Goal: Task Accomplishment & Management: Use online tool/utility

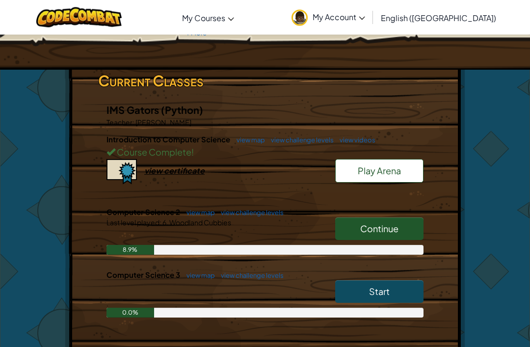
scroll to position [131, 0]
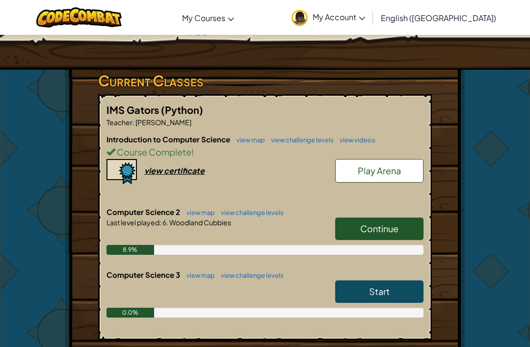
click at [406, 226] on link "Continue" at bounding box center [379, 228] width 88 height 23
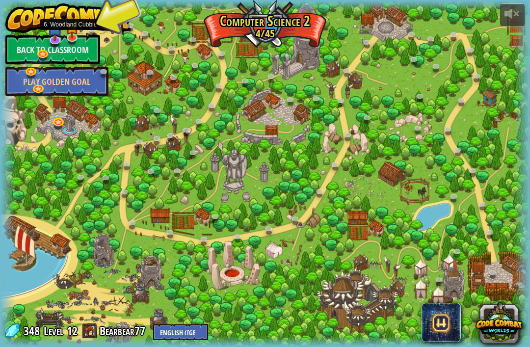
click at [71, 38] on link at bounding box center [73, 38] width 20 height 15
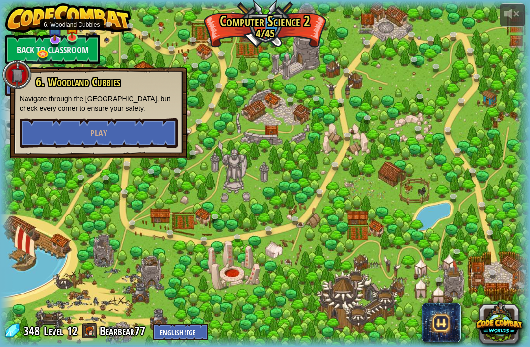
click at [46, 128] on button "Play" at bounding box center [99, 132] width 158 height 29
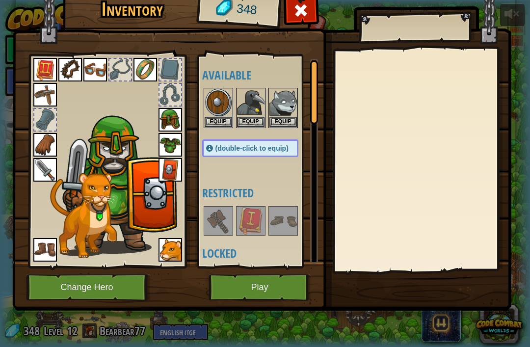
click at [212, 210] on img at bounding box center [218, 220] width 27 height 27
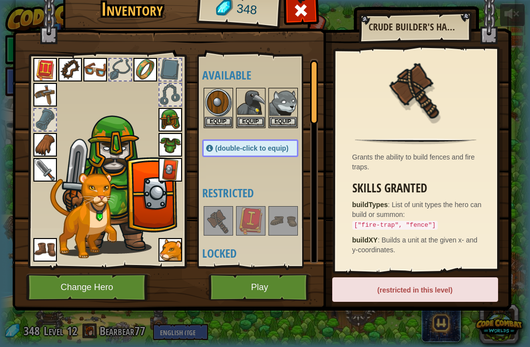
click at [127, 288] on button "Change Hero" at bounding box center [88, 287] width 125 height 27
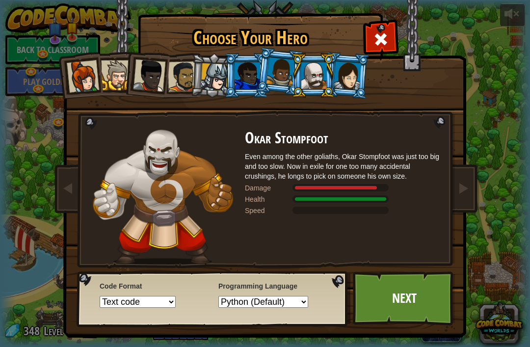
click at [242, 78] on div at bounding box center [248, 75] width 26 height 26
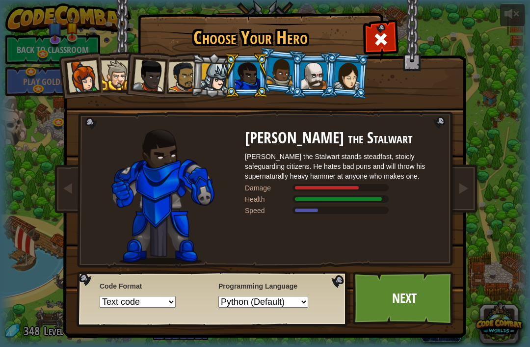
click at [272, 89] on li at bounding box center [279, 71] width 49 height 49
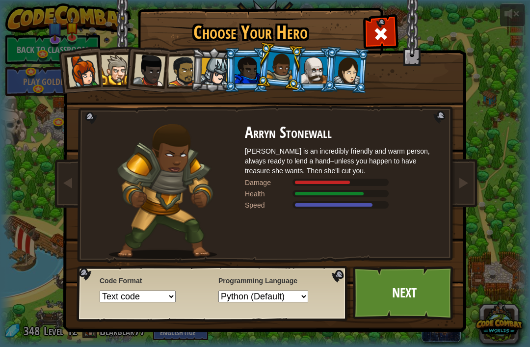
scroll to position [5, 0]
click at [445, 293] on link "Next" at bounding box center [404, 293] width 103 height 54
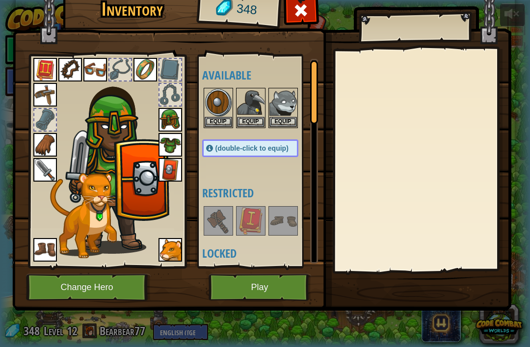
click at [295, 285] on button "Play" at bounding box center [260, 287] width 103 height 27
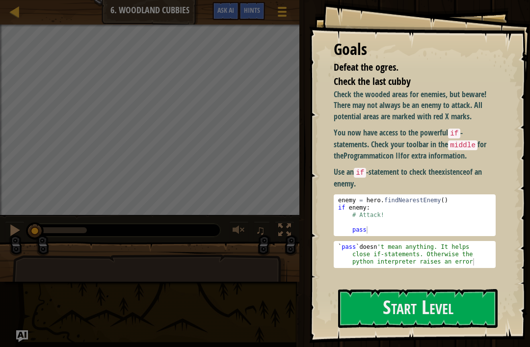
click at [457, 164] on div "Check the wooded areas for enemies, but beware! There may not always be an enem…" at bounding box center [415, 178] width 162 height 179
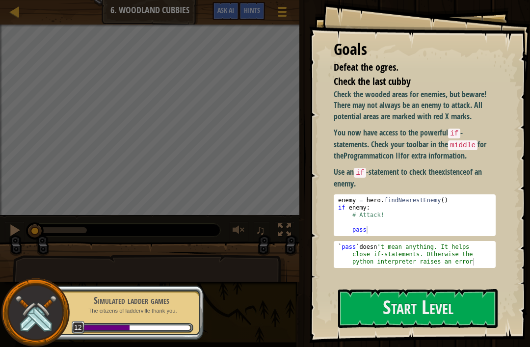
click at [451, 309] on button "Start Level" at bounding box center [417, 308] width 159 height 39
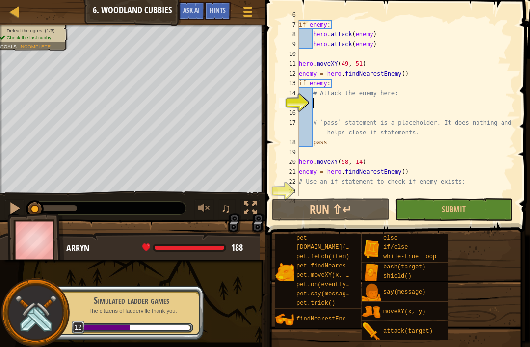
scroll to position [59, 0]
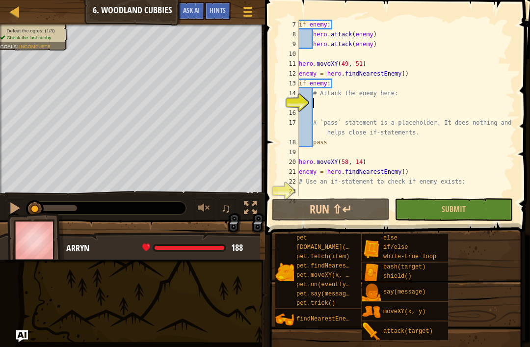
click at [484, 201] on button "Submit" at bounding box center [453, 209] width 118 height 23
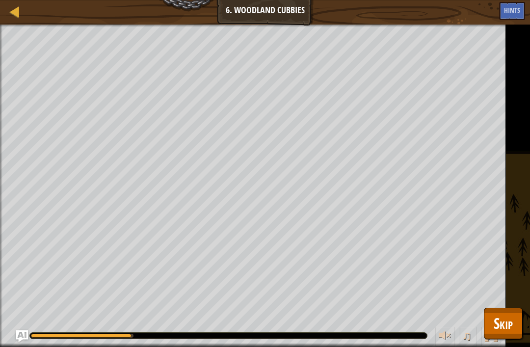
click at [512, 323] on span "Skip" at bounding box center [503, 323] width 19 height 20
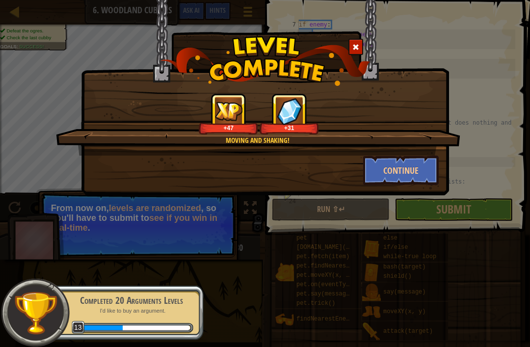
click at [414, 164] on button "Continue" at bounding box center [401, 170] width 76 height 29
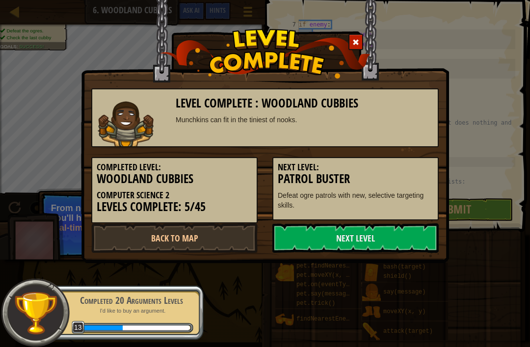
click at [399, 232] on link "Next Level" at bounding box center [355, 237] width 166 height 29
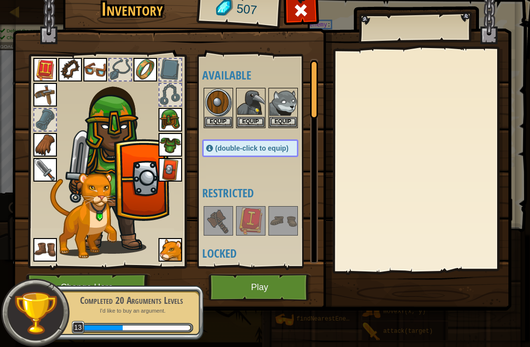
click at [295, 221] on img at bounding box center [282, 220] width 27 height 27
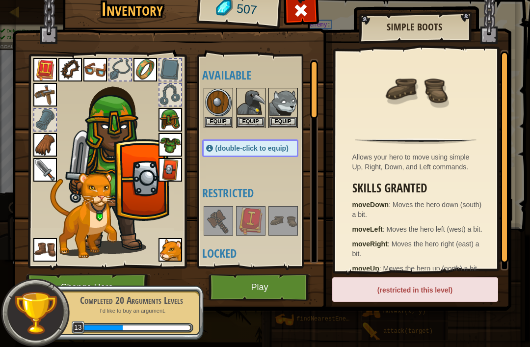
click at [289, 226] on img at bounding box center [282, 220] width 27 height 27
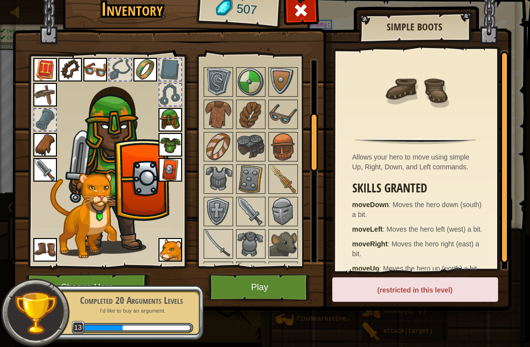
scroll to position [204, 0]
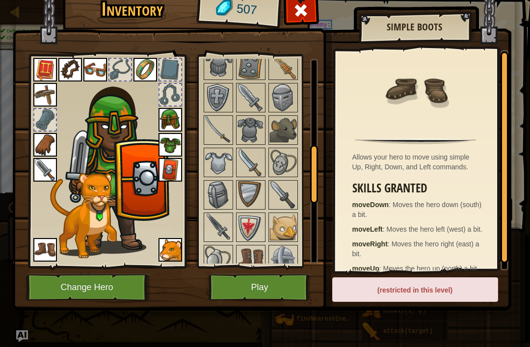
click at [329, 202] on img at bounding box center [261, 132] width 499 height 356
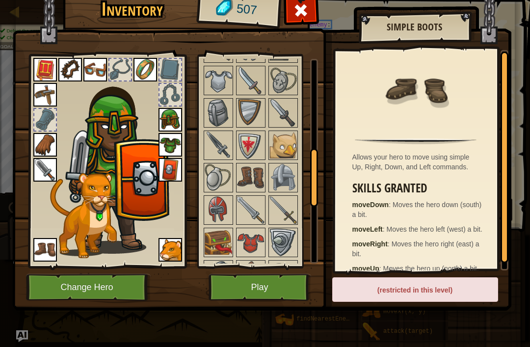
scroll to position [426, 0]
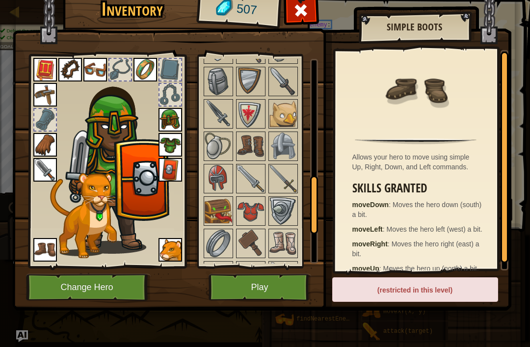
click at [246, 116] on img at bounding box center [250, 113] width 27 height 27
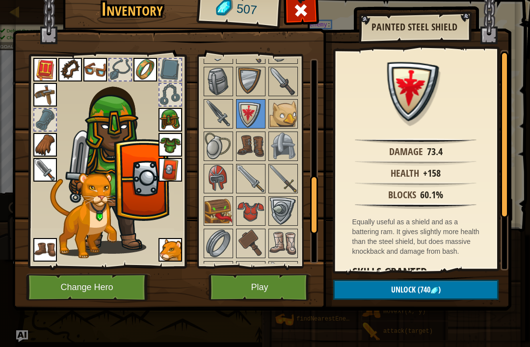
click at [276, 116] on img at bounding box center [282, 113] width 27 height 27
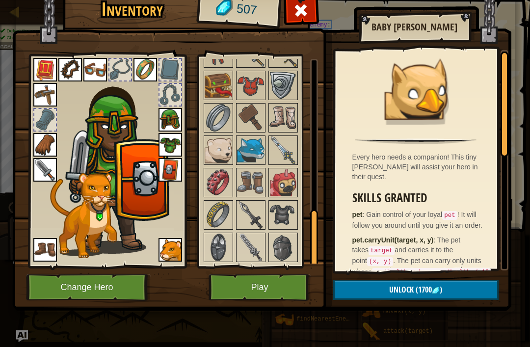
scroll to position [551, 0]
click at [213, 179] on img at bounding box center [218, 182] width 27 height 27
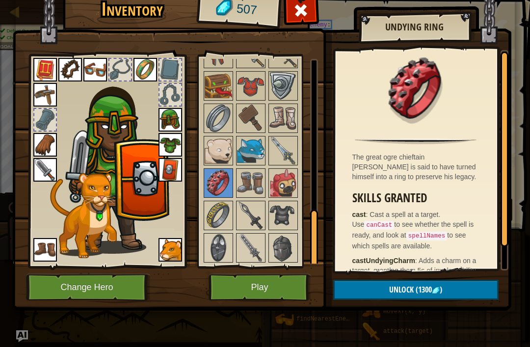
click at [230, 221] on img at bounding box center [218, 215] width 27 height 27
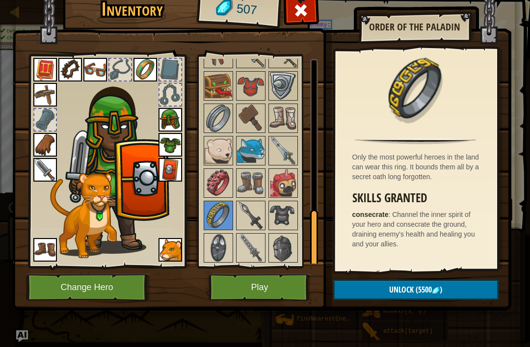
click at [264, 179] on img at bounding box center [250, 182] width 27 height 27
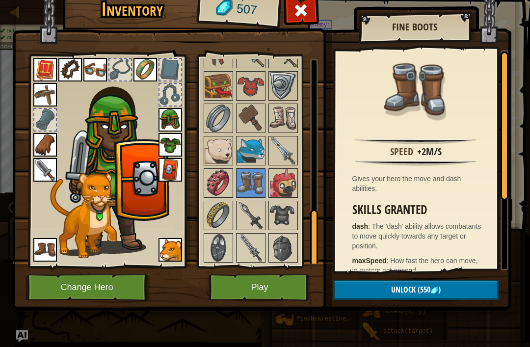
click at [270, 184] on img at bounding box center [282, 182] width 27 height 27
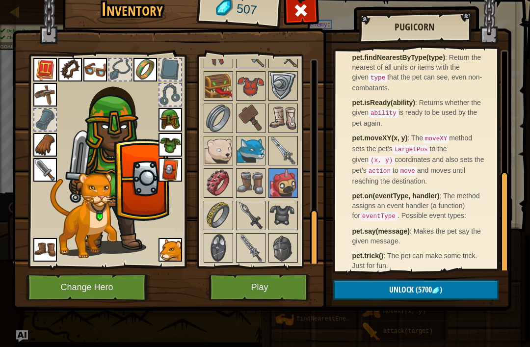
scroll to position [262, 0]
click at [498, 22] on img at bounding box center [261, 132] width 499 height 356
click at [304, 18] on span at bounding box center [301, 10] width 16 height 16
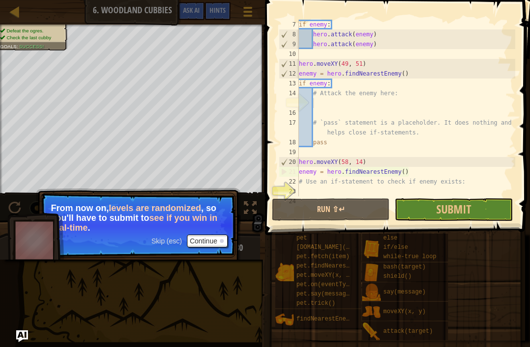
click at [495, 203] on button "Submit" at bounding box center [453, 209] width 118 height 23
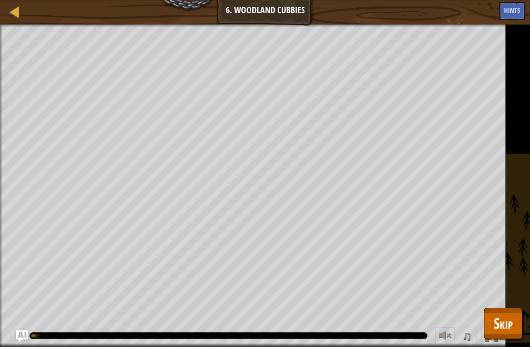
click at [508, 319] on span "Skip" at bounding box center [503, 323] width 19 height 20
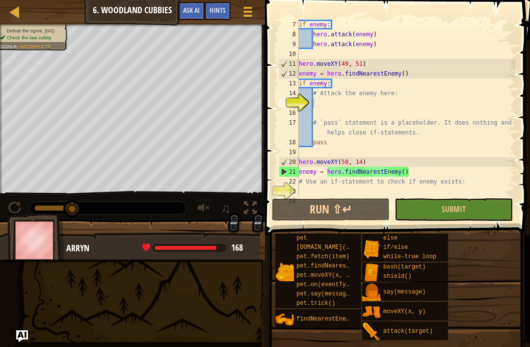
click at [452, 207] on span "Submit" at bounding box center [454, 209] width 24 height 11
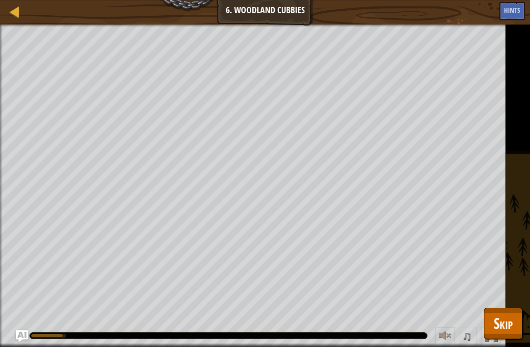
click at [19, 18] on div at bounding box center [15, 11] width 12 height 12
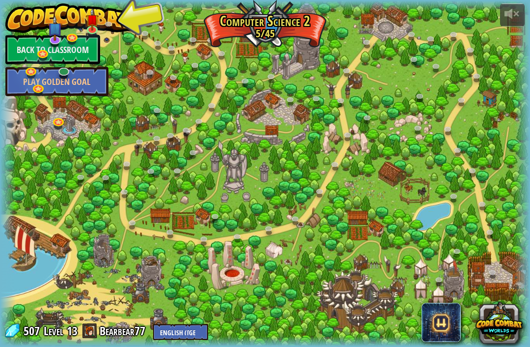
click at [96, 28] on img at bounding box center [92, 19] width 13 height 23
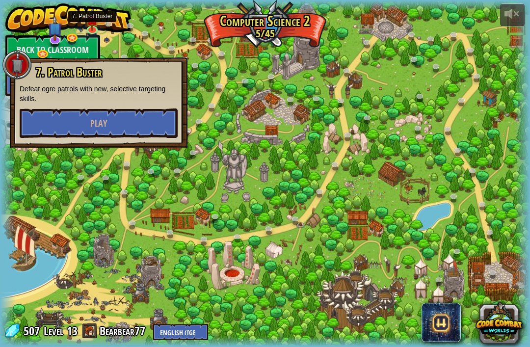
click at [80, 130] on button "Play" at bounding box center [99, 122] width 158 height 29
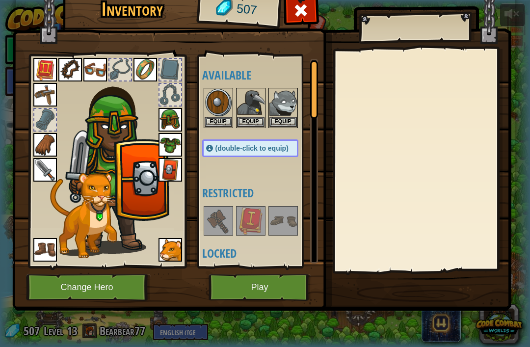
click at [280, 273] on img at bounding box center [261, 132] width 499 height 356
click at [258, 278] on button "Play" at bounding box center [260, 287] width 103 height 27
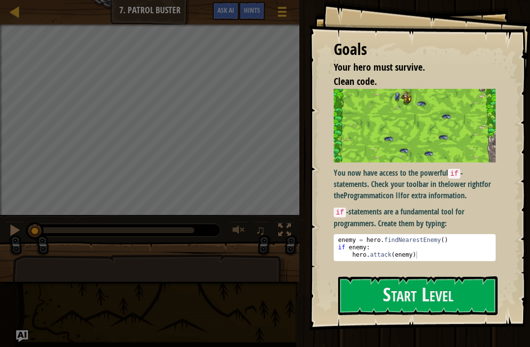
click at [482, 278] on button "Start Level" at bounding box center [417, 295] width 159 height 39
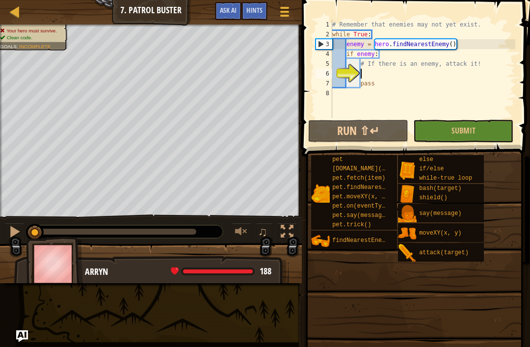
click at [504, 142] on button "Submit" at bounding box center [463, 131] width 100 height 23
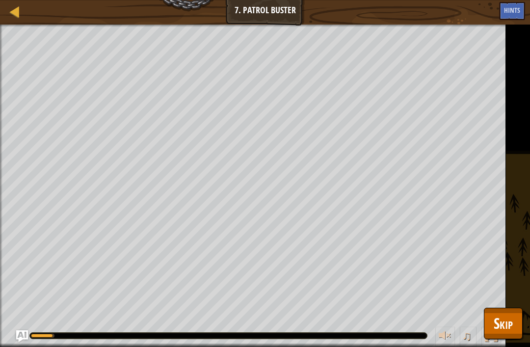
click at [506, 322] on span "Skip" at bounding box center [503, 323] width 19 height 20
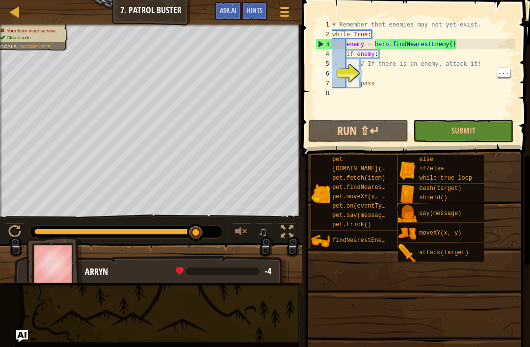
click at [441, 77] on div "# Remember that enemies may not yet exist. while True : enemy = hero . findNear…" at bounding box center [422, 79] width 185 height 118
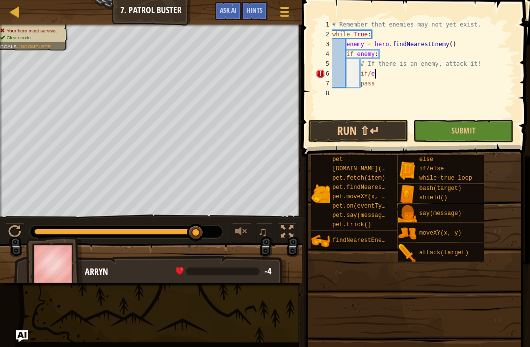
type textarea "if/else"
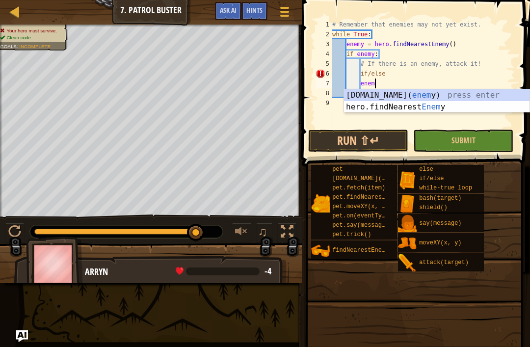
scroll to position [5, 3]
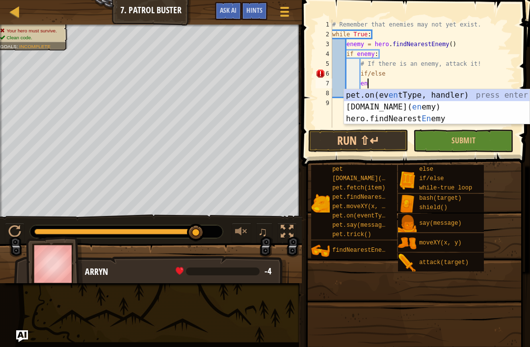
type textarea "e"
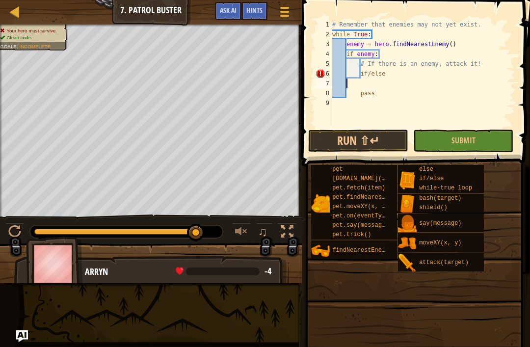
scroll to position [5, 0]
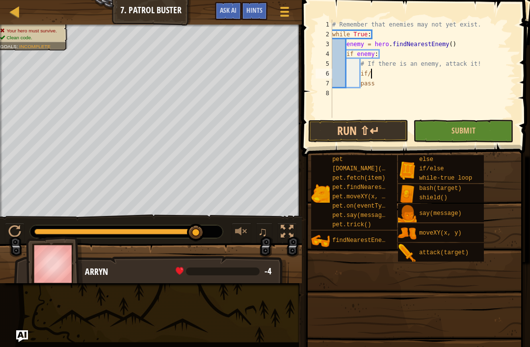
type textarea "i"
type textarea "# If there is an enemy, attack it!"
type textarea "pass"
click at [383, 73] on div "# Remember that enemies may not yet exist. while True : enemy = hero . findNear…" at bounding box center [422, 79] width 185 height 118
click at [370, 61] on div "# Remember that enemies may not yet exist. while True : enemy = hero . findNear…" at bounding box center [422, 79] width 185 height 118
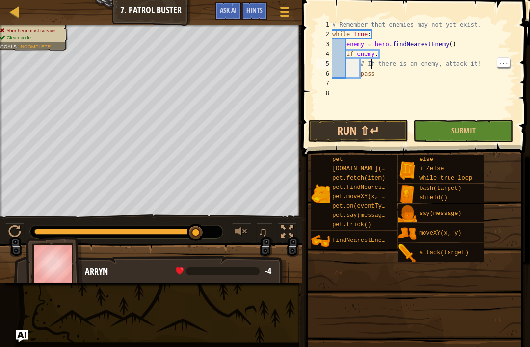
click at [364, 63] on div "# Remember that enemies may not yet exist. while True : enemy = hero . findNear…" at bounding box center [422, 79] width 185 height 118
click at [490, 69] on div "# Remember that enemies may not yet exist. while True : enemy = hero . findNear…" at bounding box center [422, 79] width 185 height 118
type textarea "pass"
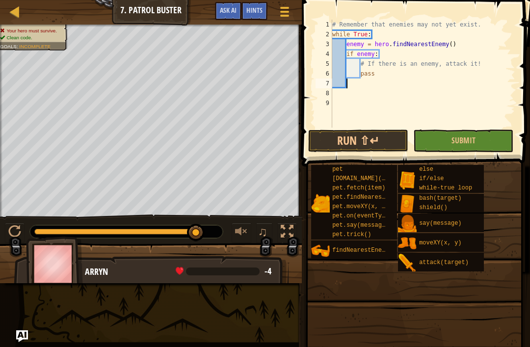
type textarea "\"
type textarea "# If there is an enemy, attack it!"
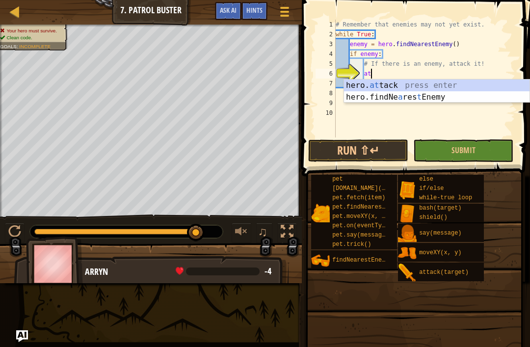
scroll to position [5, 3]
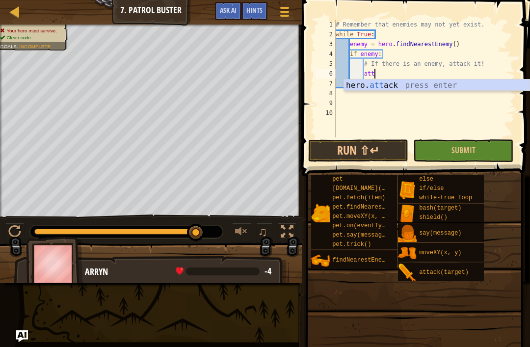
type textarea "hero.attack(enemy)"
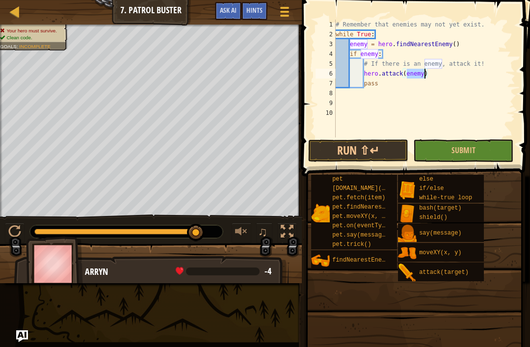
click at [492, 165] on span at bounding box center [414, 309] width 221 height 290
click at [500, 152] on button "Submit" at bounding box center [463, 150] width 100 height 23
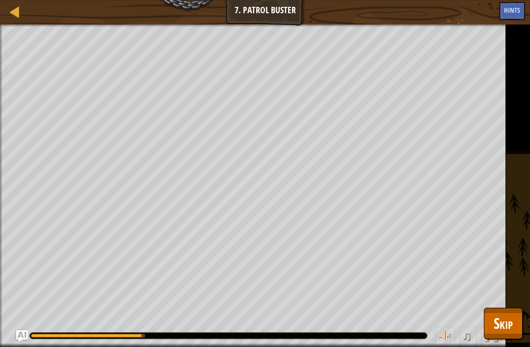
click at [516, 328] on button "Skip" at bounding box center [503, 323] width 39 height 31
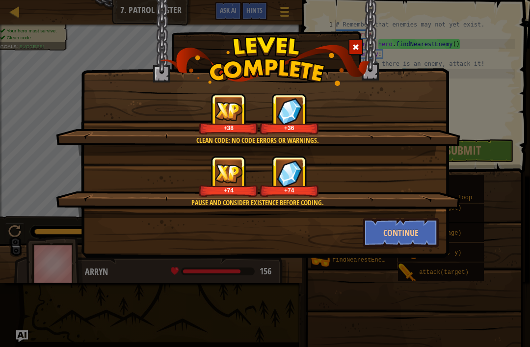
click at [431, 233] on button "Continue" at bounding box center [401, 232] width 76 height 29
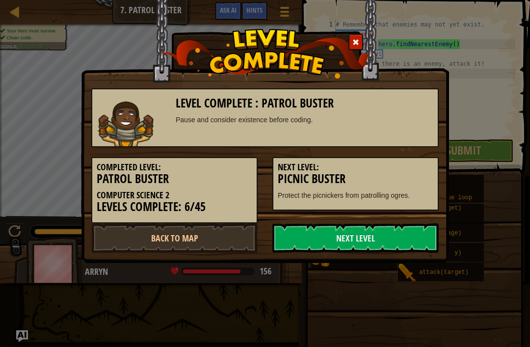
click at [426, 234] on link "Next Level" at bounding box center [355, 237] width 166 height 29
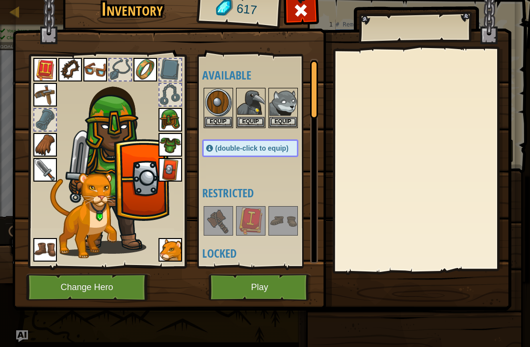
click at [299, 301] on img at bounding box center [261, 132] width 499 height 356
click at [295, 294] on button "Play" at bounding box center [260, 287] width 103 height 27
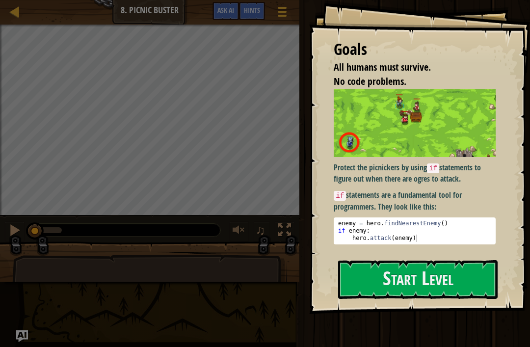
click at [459, 273] on button "Start Level" at bounding box center [417, 279] width 159 height 39
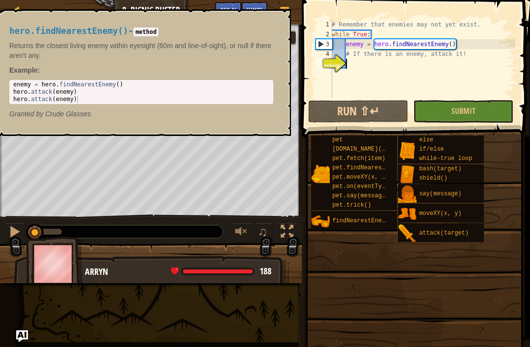
click at [348, 219] on span "findNearestEnemy()" at bounding box center [364, 220] width 64 height 7
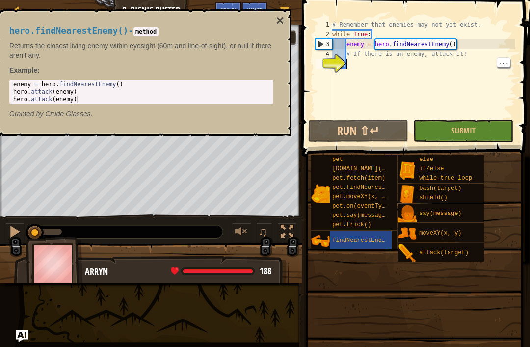
click at [440, 61] on div "# Remember that enemies may not yet exist. while True : enemy = hero . findNear…" at bounding box center [422, 79] width 185 height 118
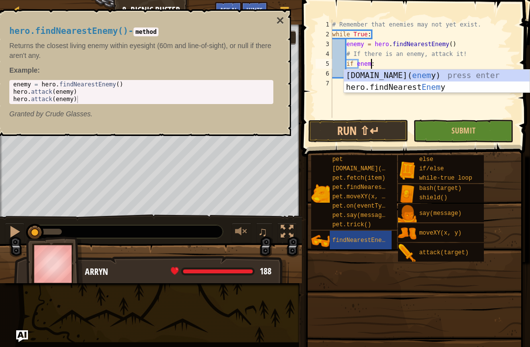
scroll to position [5, 3]
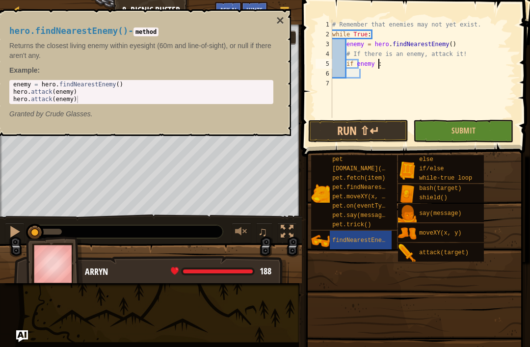
type textarea "if enemy:"
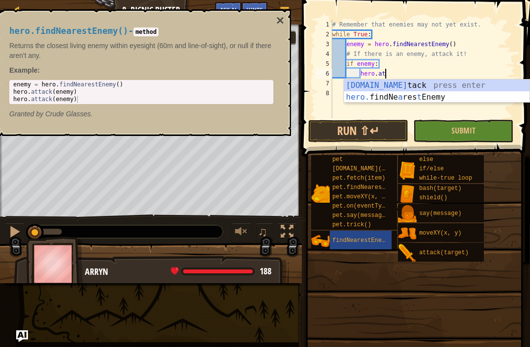
scroll to position [5, 4]
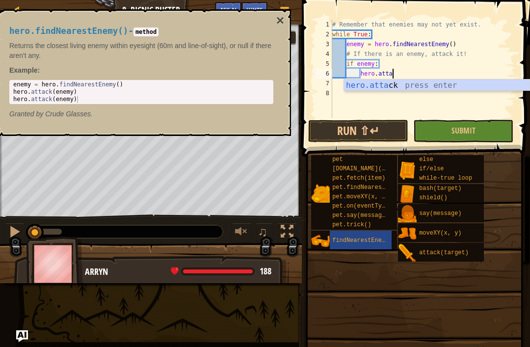
type textarea "hero.attack(enemy)"
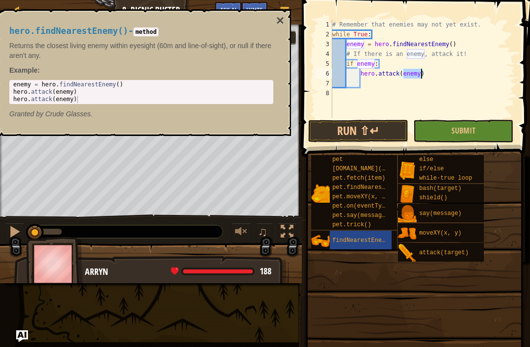
click at [459, 135] on span "Submit" at bounding box center [463, 130] width 24 height 11
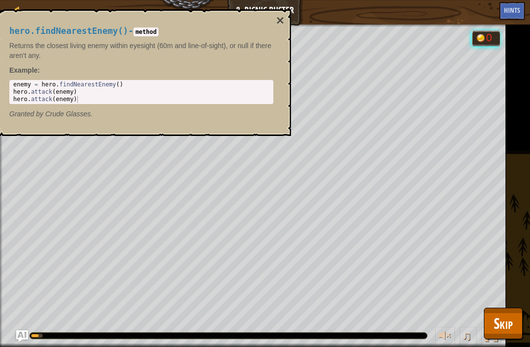
click at [284, 23] on button "×" at bounding box center [280, 21] width 8 height 14
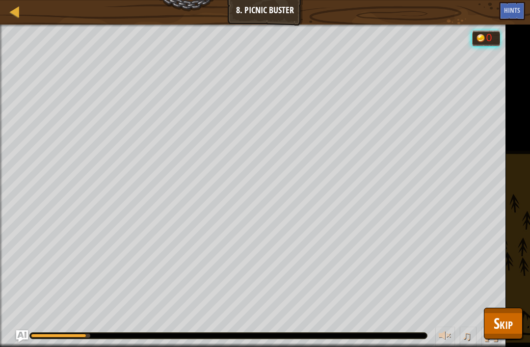
click at [508, 316] on span "Skip" at bounding box center [503, 323] width 19 height 20
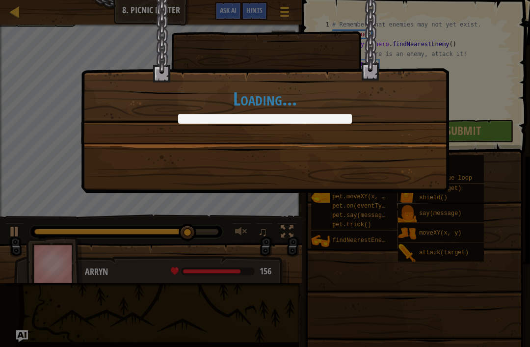
click at [503, 128] on div "Loading..." at bounding box center [265, 173] width 530 height 347
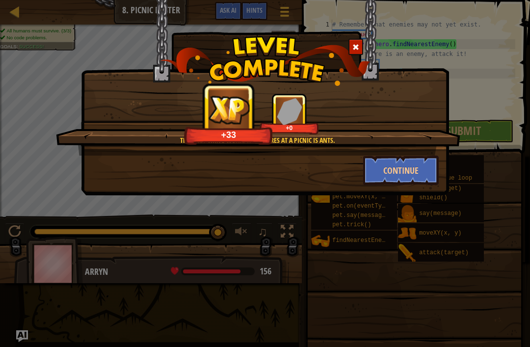
click at [426, 169] on button "Continue" at bounding box center [401, 170] width 76 height 29
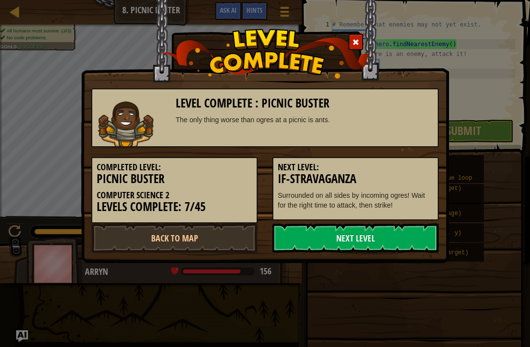
click at [484, 167] on div "Level Complete : Picnic Buster The only thing worse than ogres at a picnic is a…" at bounding box center [265, 173] width 530 height 347
click at [419, 224] on link "Next Level" at bounding box center [355, 237] width 166 height 29
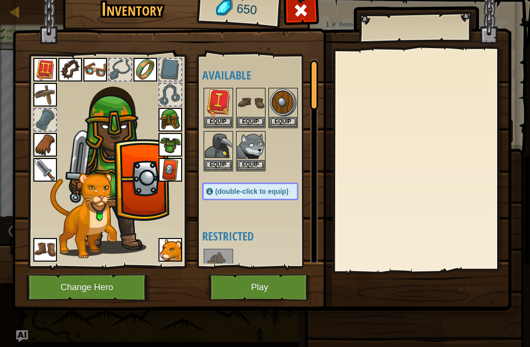
click at [224, 107] on img at bounding box center [218, 102] width 27 height 27
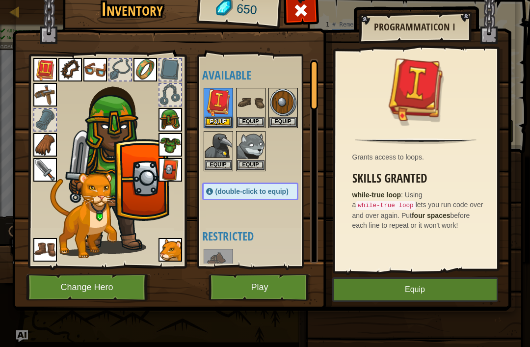
click at [248, 94] on img at bounding box center [250, 102] width 27 height 27
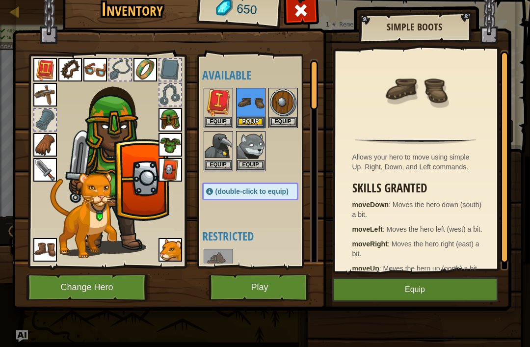
click at [47, 48] on img at bounding box center [261, 132] width 499 height 356
click at [43, 62] on img at bounding box center [45, 70] width 24 height 24
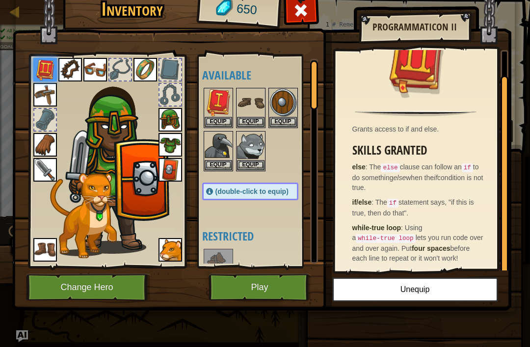
scroll to position [27, 0]
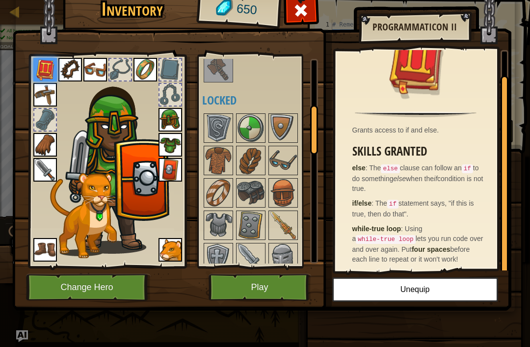
click at [189, 130] on img at bounding box center [261, 132] width 499 height 356
click at [217, 126] on img at bounding box center [218, 127] width 27 height 27
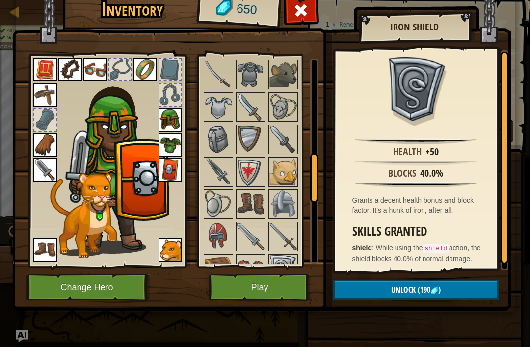
scroll to position [418, 0]
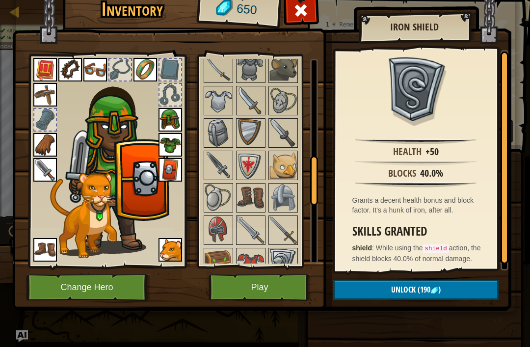
click at [226, 144] on img at bounding box center [218, 132] width 27 height 27
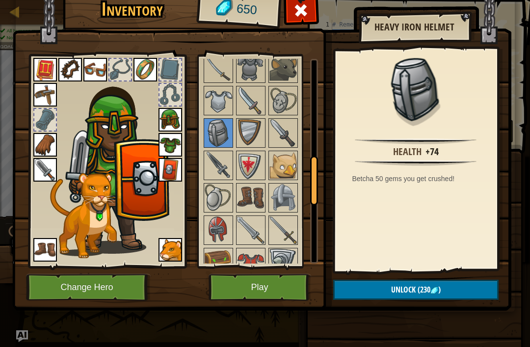
click at [252, 133] on img at bounding box center [250, 132] width 27 height 27
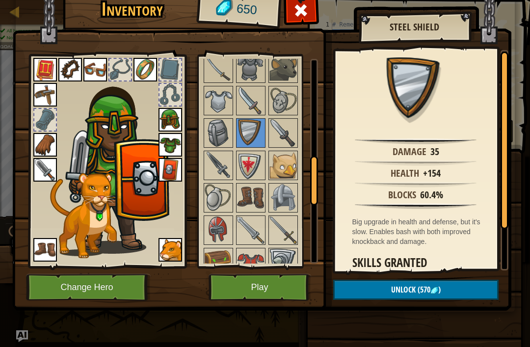
click at [288, 177] on img at bounding box center [282, 165] width 27 height 27
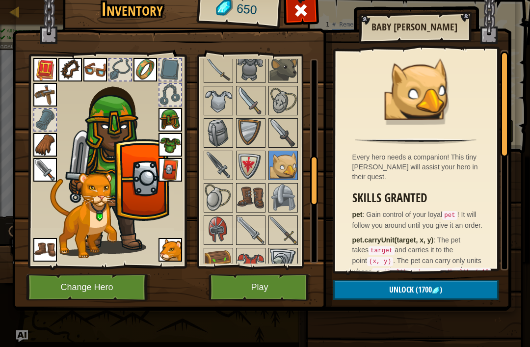
click at [275, 196] on img at bounding box center [282, 197] width 27 height 27
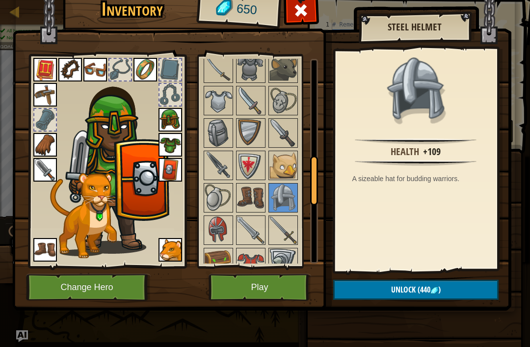
click at [240, 160] on img at bounding box center [250, 165] width 27 height 27
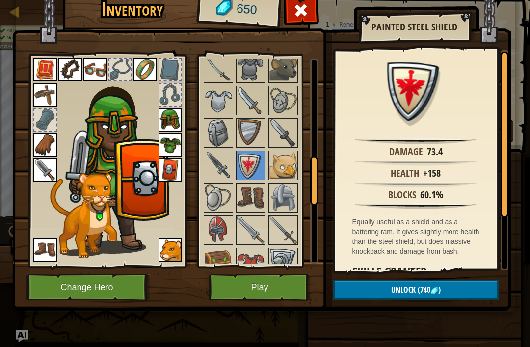
click at [215, 168] on img at bounding box center [218, 165] width 27 height 27
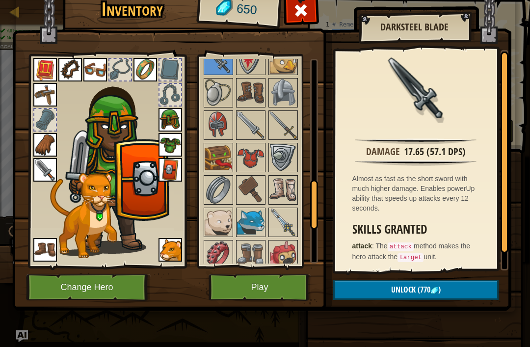
click at [209, 164] on img at bounding box center [218, 157] width 27 height 27
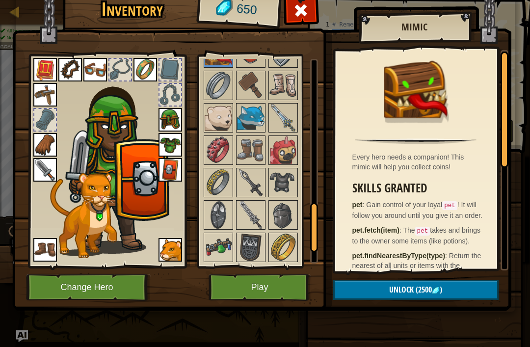
scroll to position [628, 0]
click at [249, 161] on img at bounding box center [250, 149] width 27 height 27
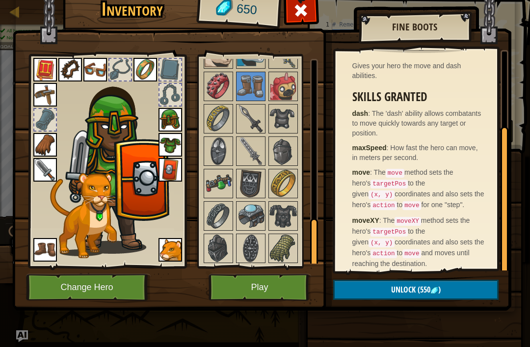
scroll to position [112, 0]
click at [289, 251] on img at bounding box center [282, 248] width 27 height 27
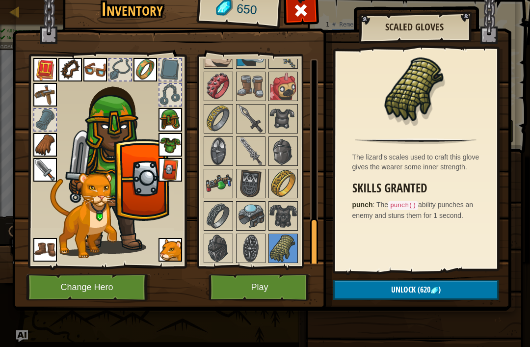
click at [217, 131] on img at bounding box center [218, 118] width 27 height 27
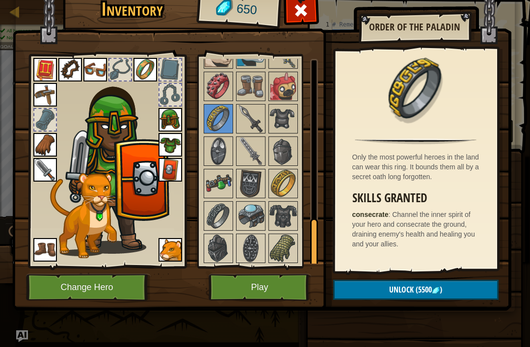
click at [253, 80] on img at bounding box center [250, 86] width 27 height 27
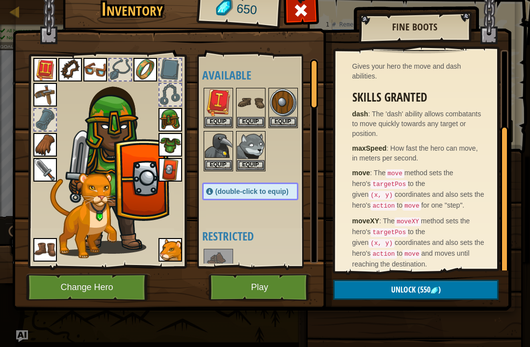
scroll to position [0, 0]
click at [176, 169] on img at bounding box center [170, 170] width 24 height 24
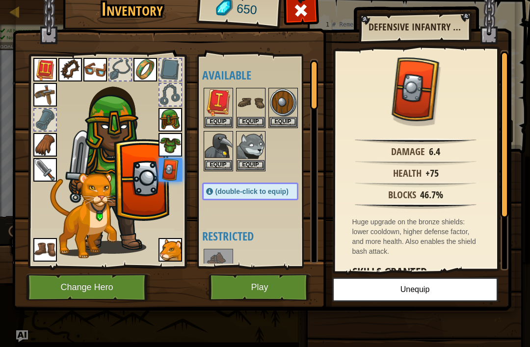
click at [129, 241] on img at bounding box center [117, 163] width 105 height 181
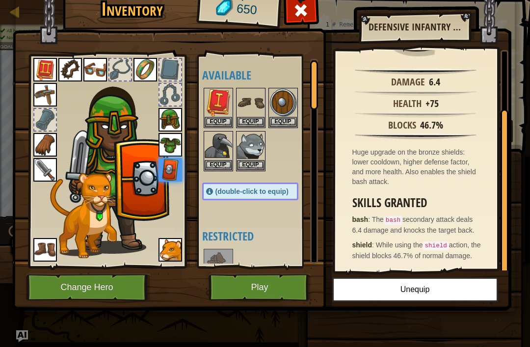
scroll to position [77, 0]
